Goal: Find contact information: Find contact information

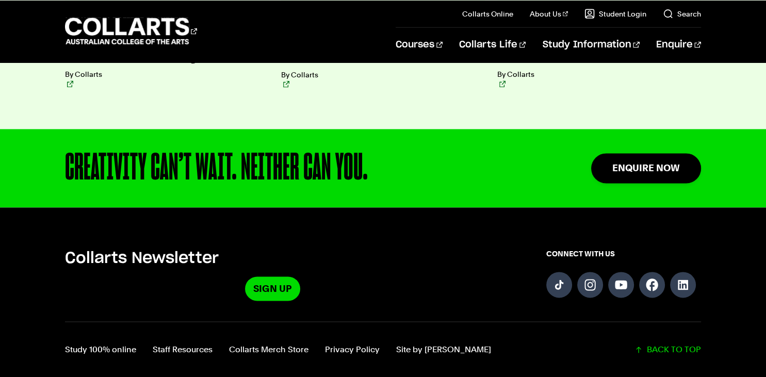
scroll to position [2500, 0]
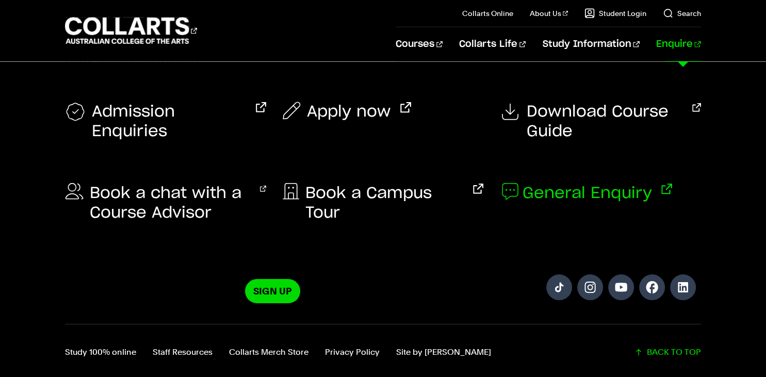
click at [548, 188] on span "General Enquiry" at bounding box center [586, 194] width 129 height 20
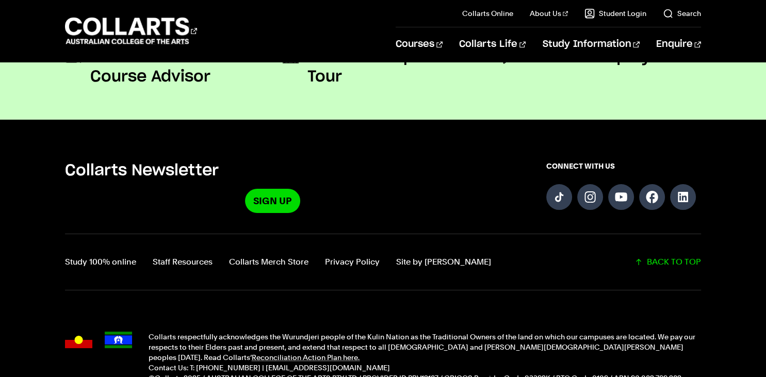
scroll to position [1123, 0]
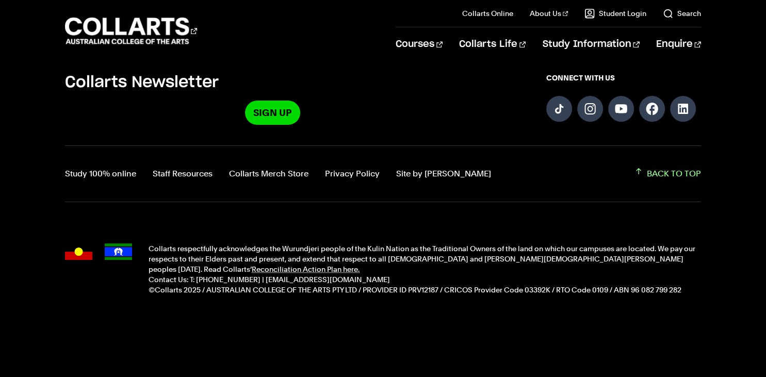
click at [648, 171] on link "BACK TO TOP" at bounding box center [667, 174] width 67 height 14
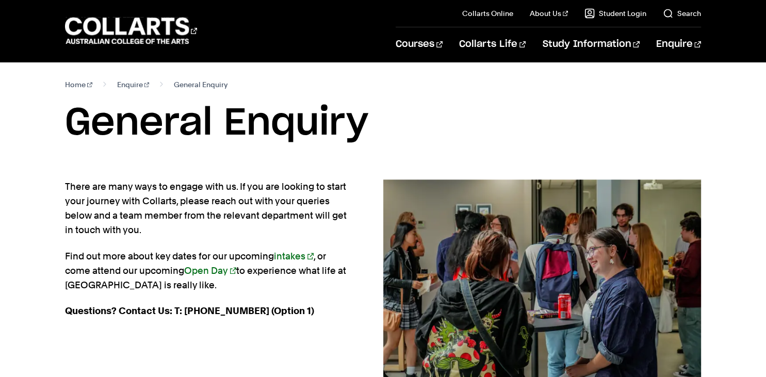
scroll to position [0, 0]
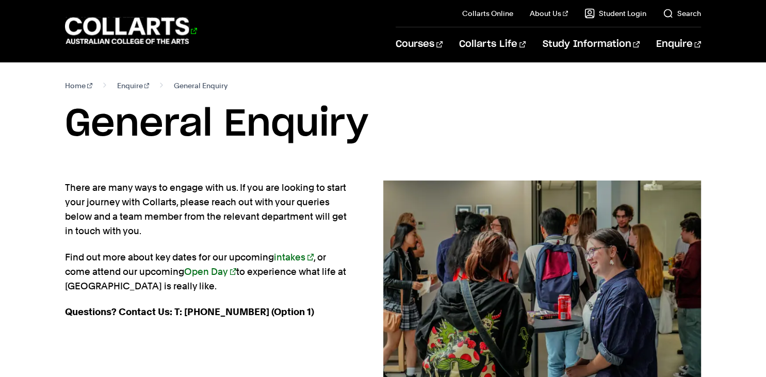
click at [112, 36] on 1 "Go to homepage" at bounding box center [127, 31] width 124 height 27
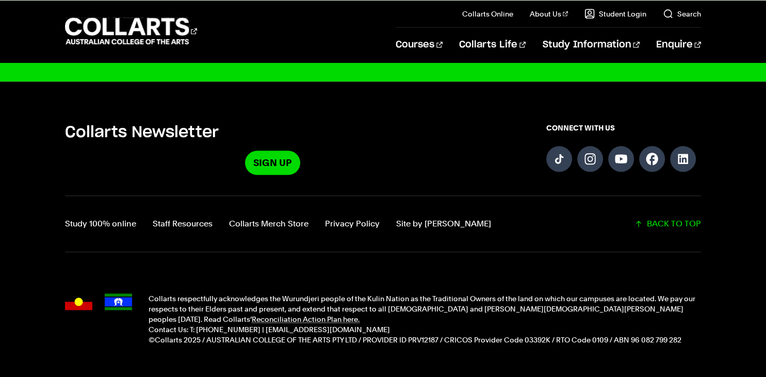
scroll to position [2663, 0]
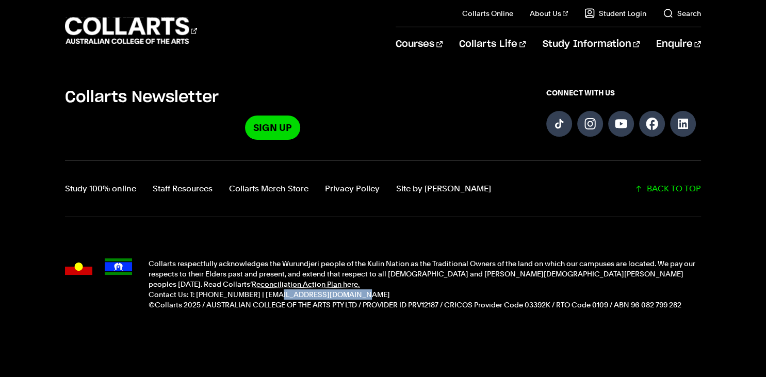
drag, startPoint x: 330, startPoint y: 276, endPoint x: 261, endPoint y: 279, distance: 68.6
click at [261, 289] on p "Contact Us: T: [PHONE_NUMBER] | [EMAIL_ADDRESS][DOMAIN_NAME]" at bounding box center [425, 294] width 552 height 10
copy p "info@collarts.edu.au"
click at [231, 313] on div "Collarts respectfully acknowledges the Wurundjeri people of the Kulin Nation as…" at bounding box center [383, 284] width 636 height 93
drag, startPoint x: 193, startPoint y: 268, endPoint x: 197, endPoint y: 280, distance: 12.4
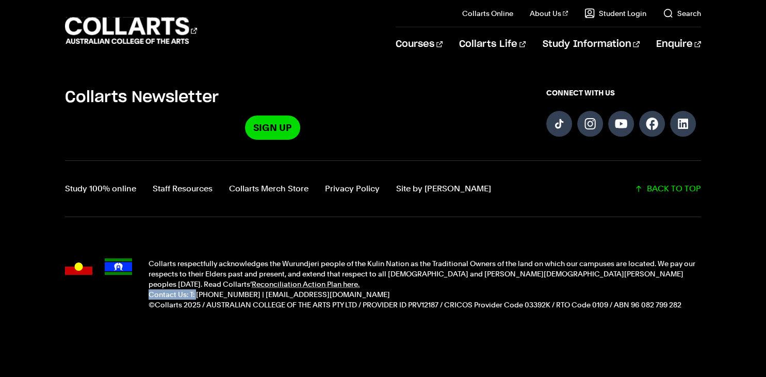
click at [197, 280] on div "Collarts respectfully acknowledges the Wurundjeri people of the Kulin Nation as…" at bounding box center [425, 284] width 552 height 52
drag, startPoint x: 199, startPoint y: 325, endPoint x: 199, endPoint y: 310, distance: 14.4
click at [199, 323] on footer "Collarts Newsletter Sign Up CONNECT WITH US Study 100% online Staff Resources C…" at bounding box center [383, 219] width 766 height 346
drag, startPoint x: 197, startPoint y: 278, endPoint x: 255, endPoint y: 277, distance: 58.3
click at [255, 289] on p "Contact Us: T: [PHONE_NUMBER] | [EMAIL_ADDRESS][DOMAIN_NAME]" at bounding box center [425, 294] width 552 height 10
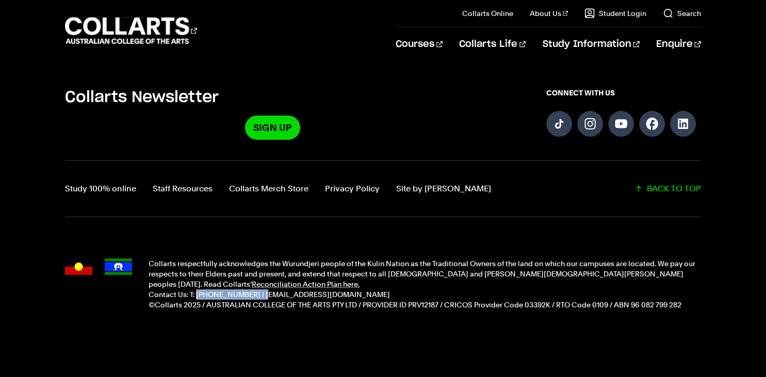
copy p "(+61) 1300 818 777"
click at [434, 297] on div "Collarts respectfully acknowledges the Wurundjeri people of the Kulin Nation as…" at bounding box center [383, 284] width 636 height 93
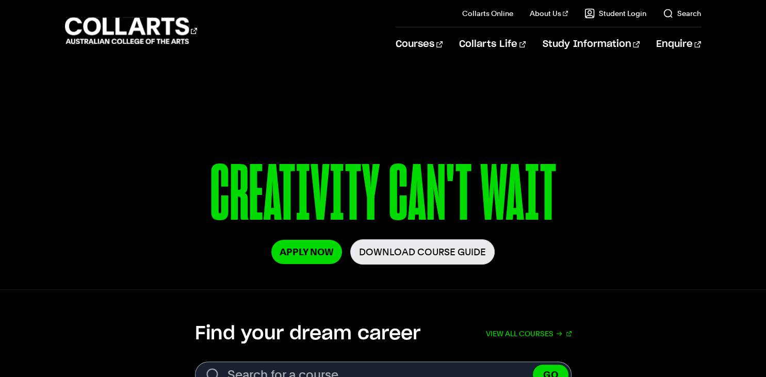
scroll to position [0, 0]
